Goal: Find contact information: Find contact information

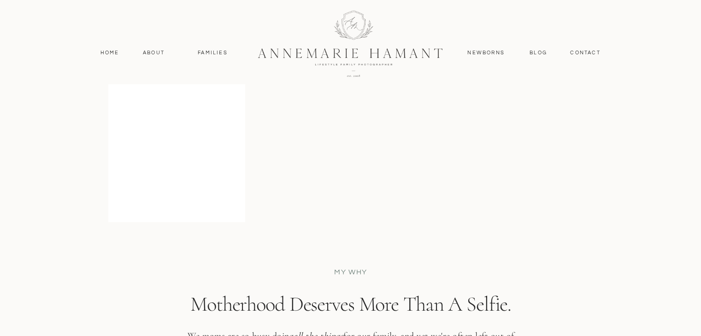
scroll to position [1831, 0]
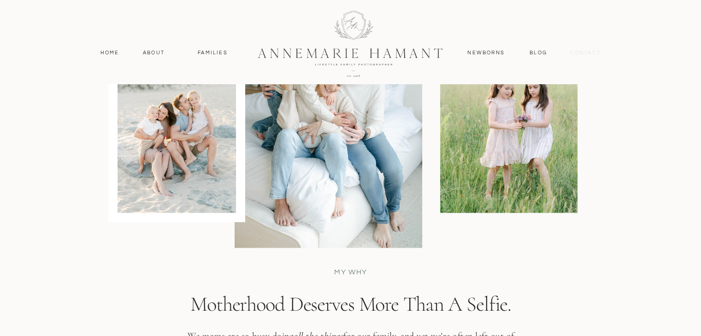
click at [588, 54] on nav "contact" at bounding box center [585, 53] width 40 height 8
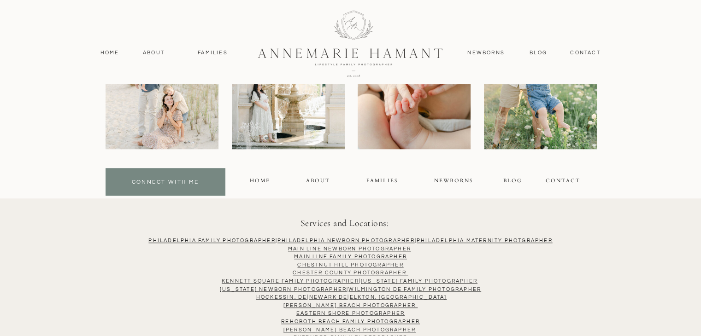
scroll to position [798, 0]
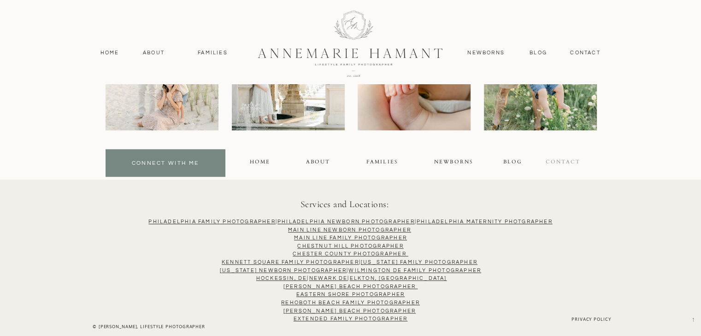
click at [559, 166] on div "contact" at bounding box center [563, 163] width 36 height 11
click at [573, 161] on div "contact" at bounding box center [563, 163] width 36 height 11
click at [549, 162] on div "contact" at bounding box center [563, 163] width 36 height 11
click at [555, 164] on div "contact" at bounding box center [563, 163] width 36 height 11
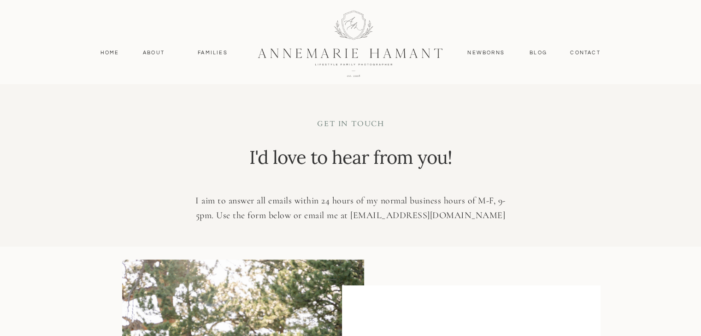
scroll to position [247, 0]
